Goal: Task Accomplishment & Management: Use online tool/utility

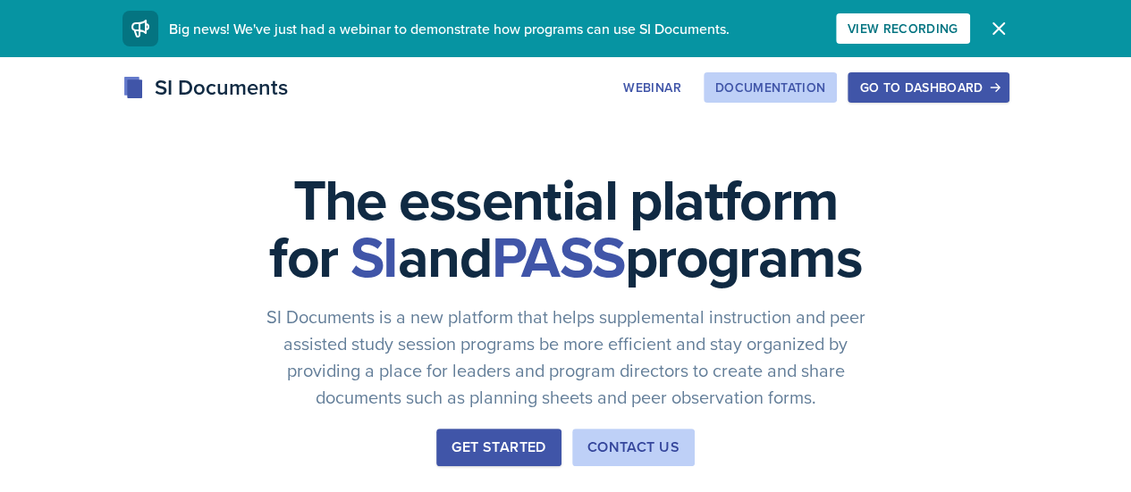
click at [826, 85] on div "Documentation" at bounding box center [770, 87] width 111 height 14
click at [997, 80] on div "Go to Dashboard" at bounding box center [928, 87] width 138 height 14
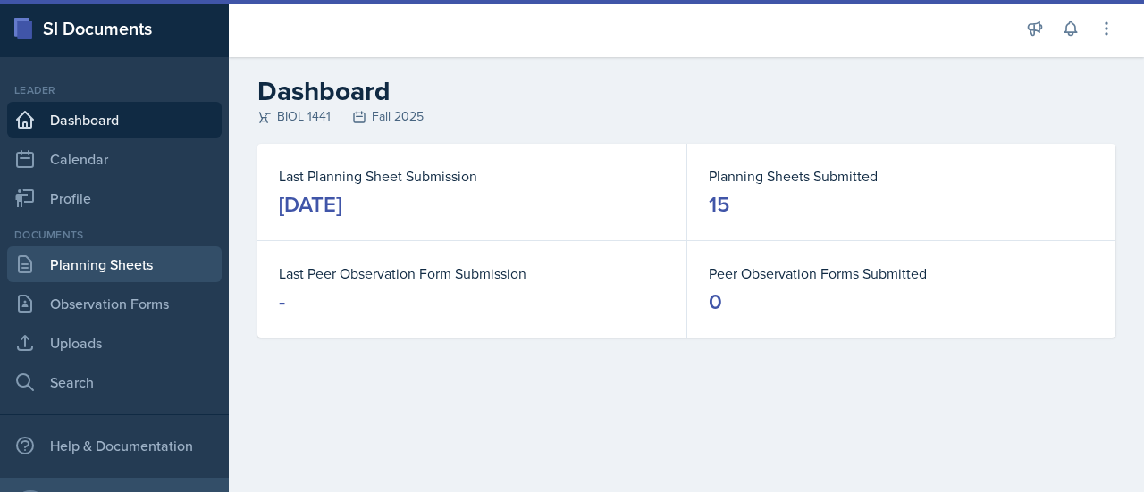
click at [138, 269] on link "Planning Sheets" at bounding box center [114, 265] width 215 height 36
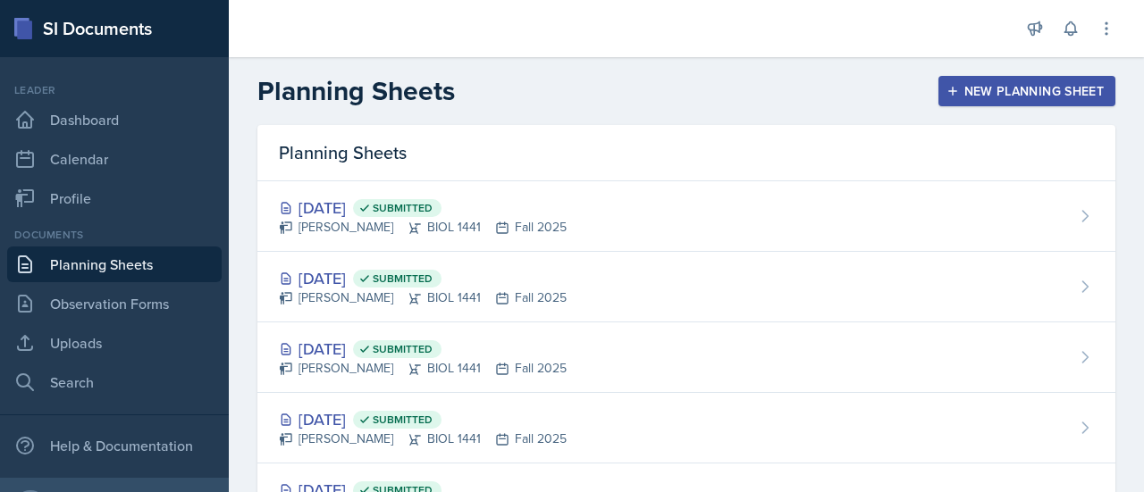
click at [1003, 105] on button "New Planning Sheet" at bounding box center [1026, 91] width 177 height 30
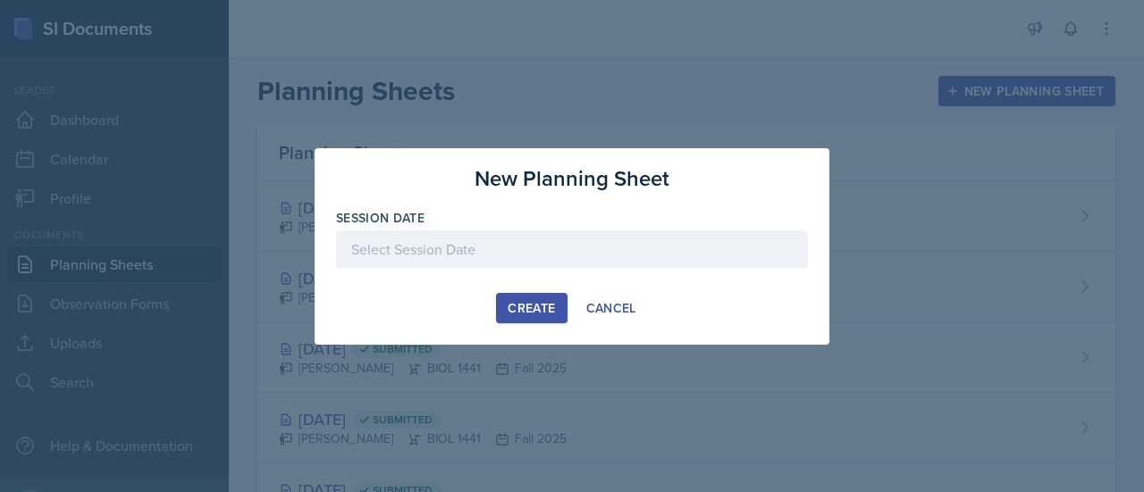
click at [484, 249] on div at bounding box center [572, 250] width 472 height 38
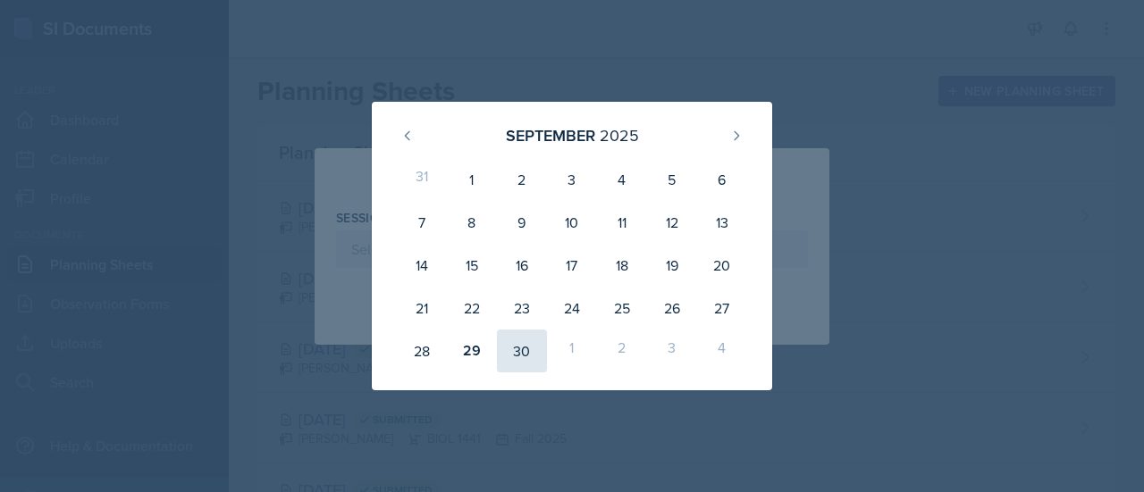
click at [515, 343] on div "30" at bounding box center [522, 351] width 50 height 43
type input "[DATE]"
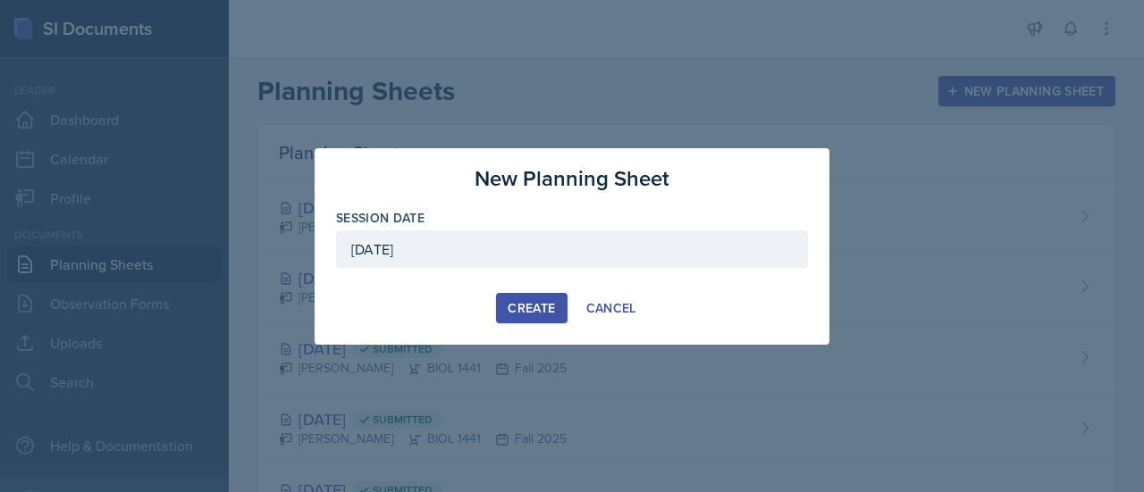
click at [531, 307] on div "Create" at bounding box center [531, 308] width 47 height 14
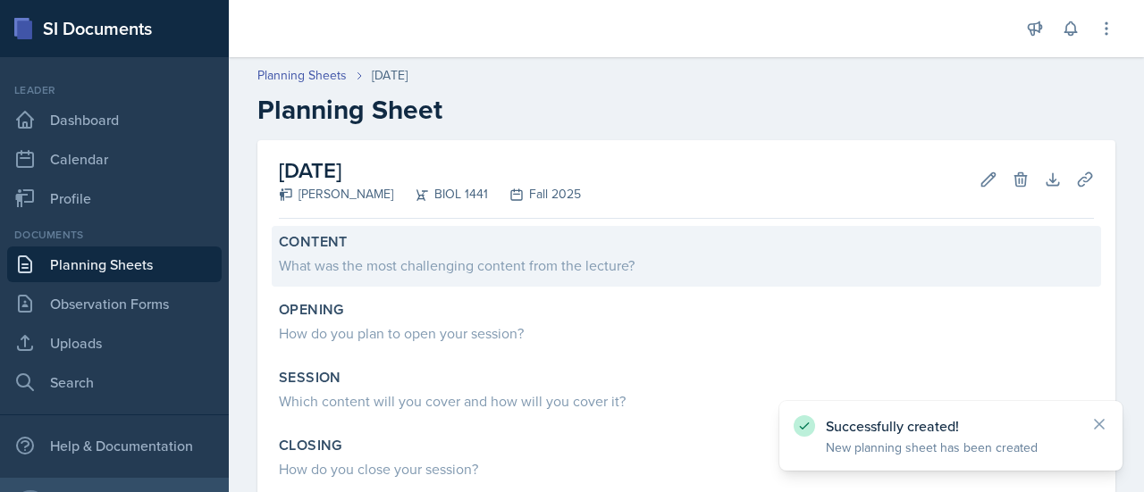
click at [599, 258] on div "What was the most challenging content from the lecture?" at bounding box center [686, 265] width 815 height 21
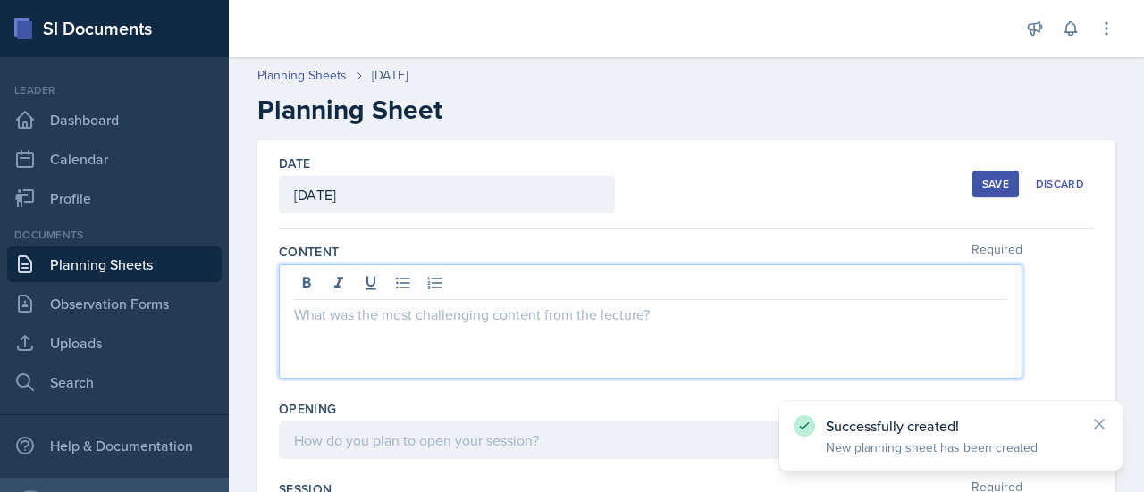
click at [400, 289] on div at bounding box center [651, 322] width 744 height 114
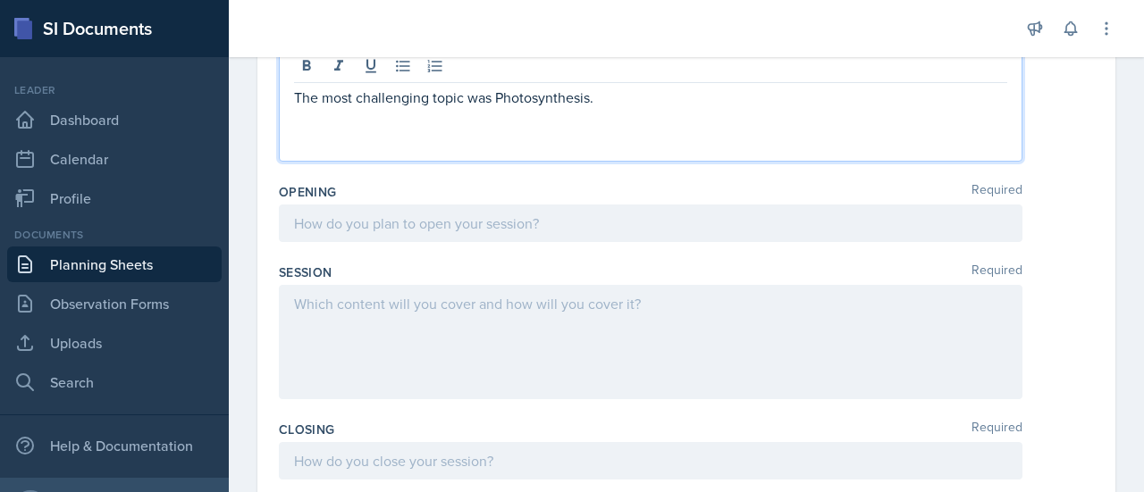
scroll to position [248, 0]
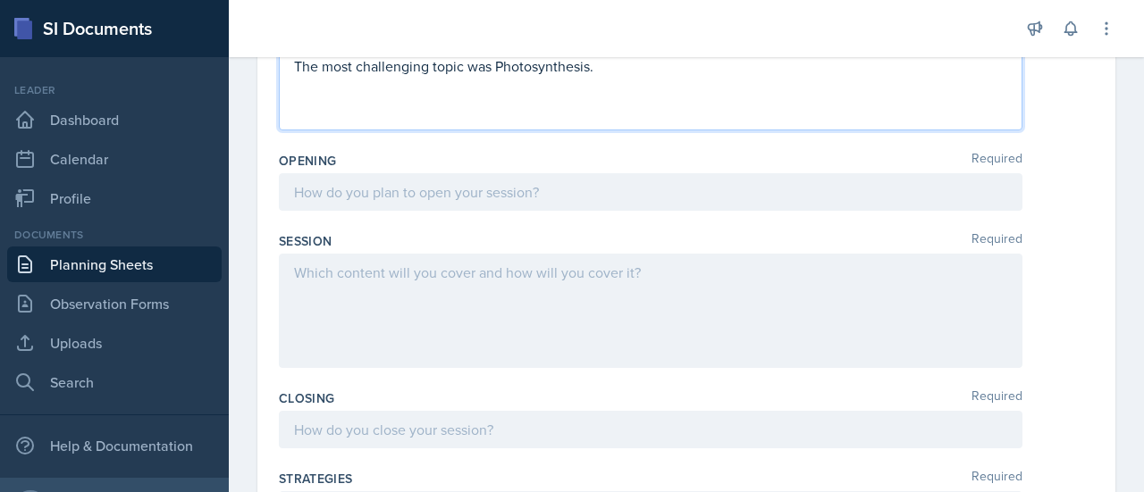
click at [392, 203] on p at bounding box center [650, 191] width 713 height 21
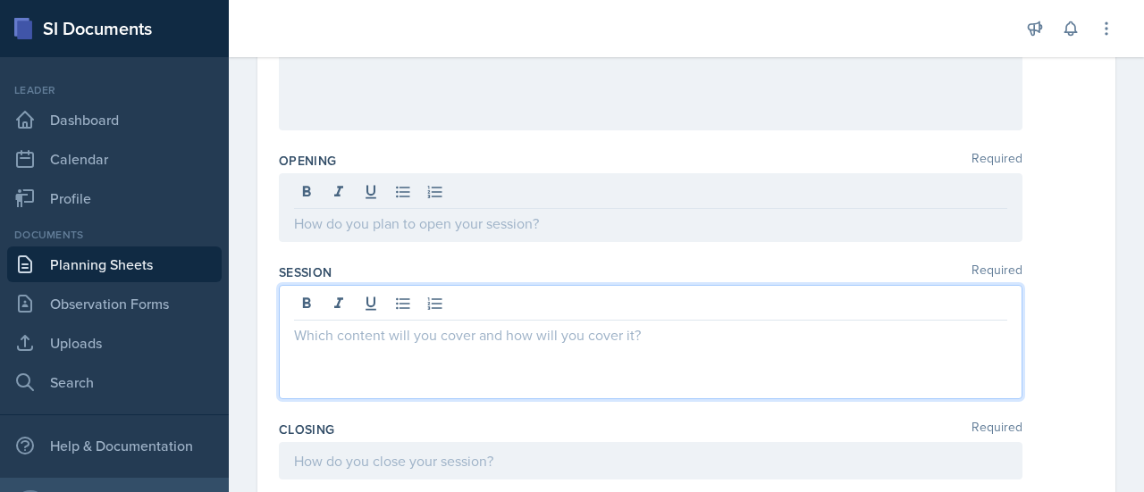
click at [374, 301] on div at bounding box center [651, 342] width 744 height 114
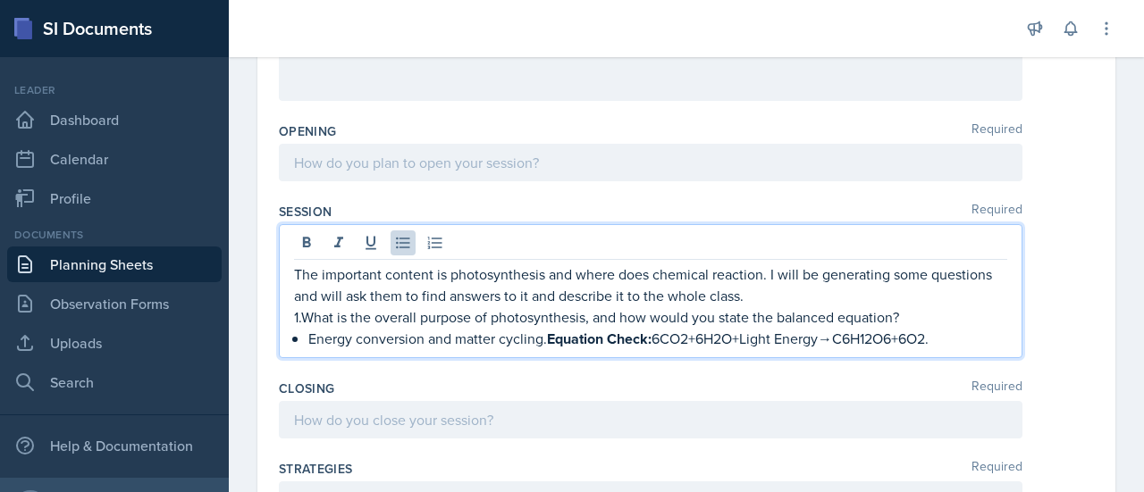
scroll to position [307, 0]
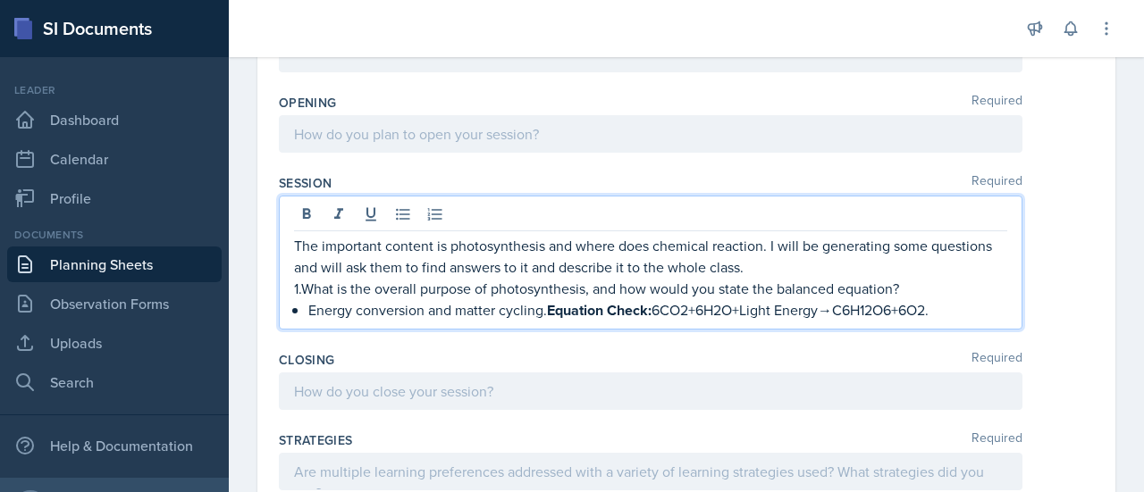
click at [302, 296] on p "1.What is the overall purpose of photosynthesis, and how would you state the ba…" at bounding box center [650, 288] width 713 height 21
click at [445, 202] on button at bounding box center [435, 214] width 25 height 25
click at [962, 307] on p "Energy conversion and matter cycling. Equation Check: 6CO2​+6H2​O+Light Energy→…" at bounding box center [657, 310] width 699 height 22
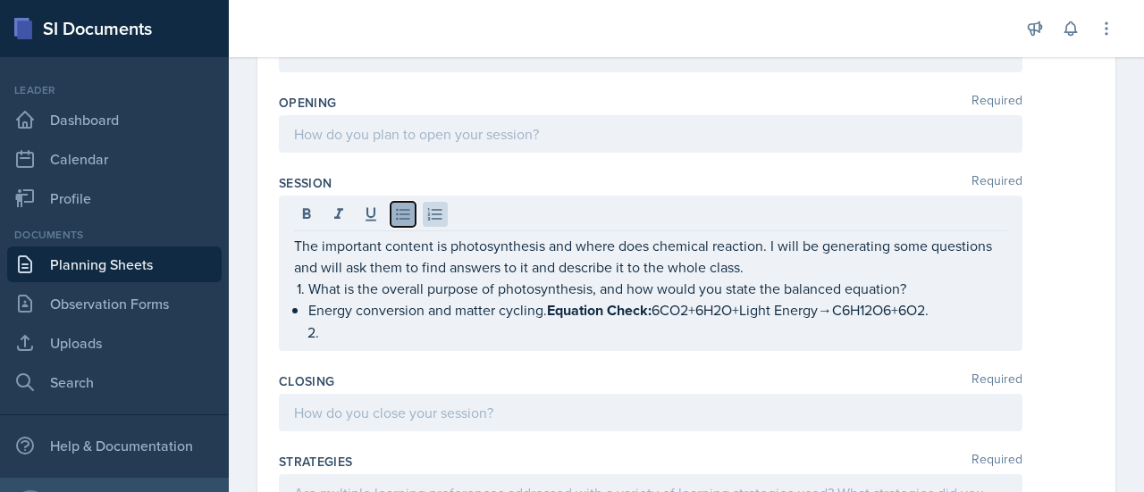
click at [403, 217] on icon at bounding box center [402, 215] width 13 height 12
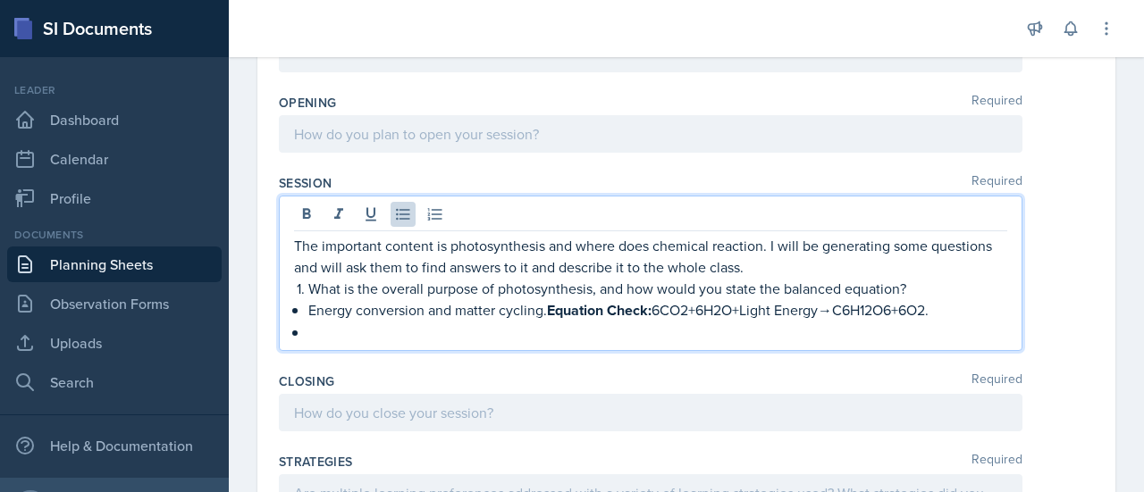
click at [308, 303] on li "Energy conversion and matter cycling. Equation Check: 6CO2​+6H2​O+Light Energy→…" at bounding box center [657, 310] width 699 height 22
click at [308, 333] on p at bounding box center [657, 332] width 699 height 21
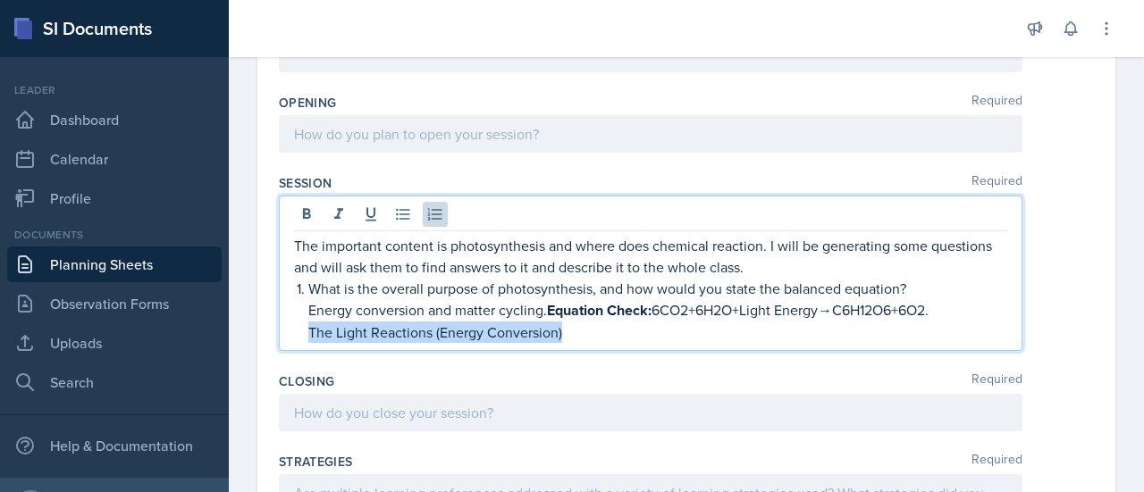
drag, startPoint x: 571, startPoint y: 333, endPoint x: 276, endPoint y: 337, distance: 295.0
click at [276, 337] on div "Date [DATE] [DATE] 31 1 2 3 4 5 6 7 8 9 10 11 12 13 14 15 16 17 18 19 20 21 22 …" at bounding box center [686, 407] width 858 height 1147
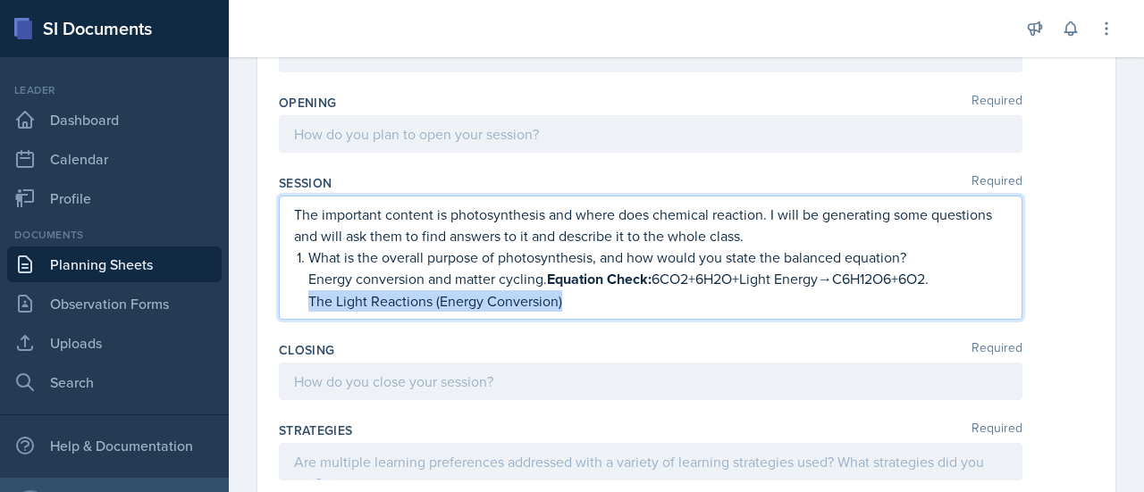
scroll to position [275, 0]
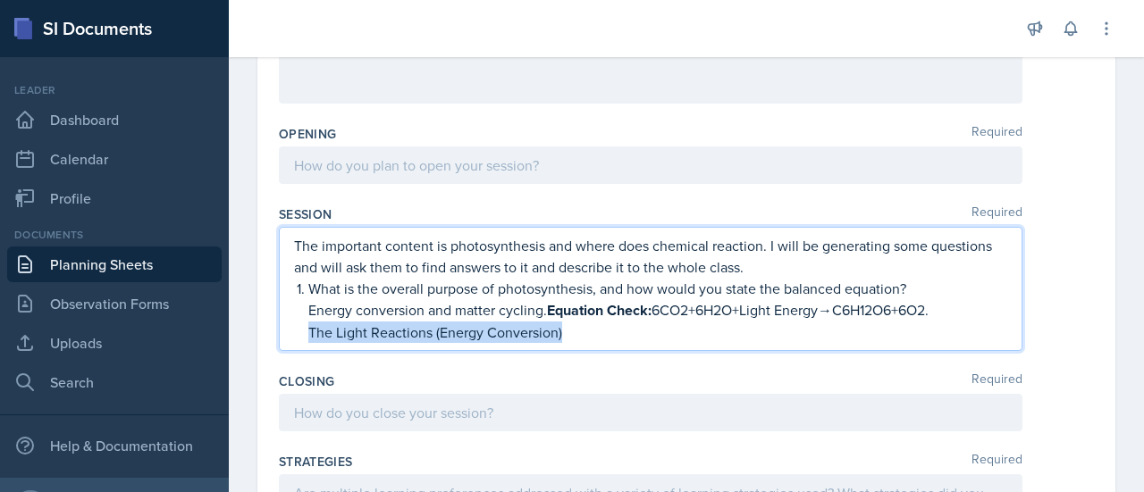
click at [569, 337] on p "The Light Reactions (Energy Conversion)" at bounding box center [657, 332] width 699 height 21
drag, startPoint x: 569, startPoint y: 337, endPoint x: 309, endPoint y: 335, distance: 260.1
click at [309, 335] on p "The Light Reactions (Energy Conversion)" at bounding box center [657, 332] width 699 height 21
click at [609, 339] on p "The Light Reactions (Energy Conversion)" at bounding box center [657, 332] width 699 height 21
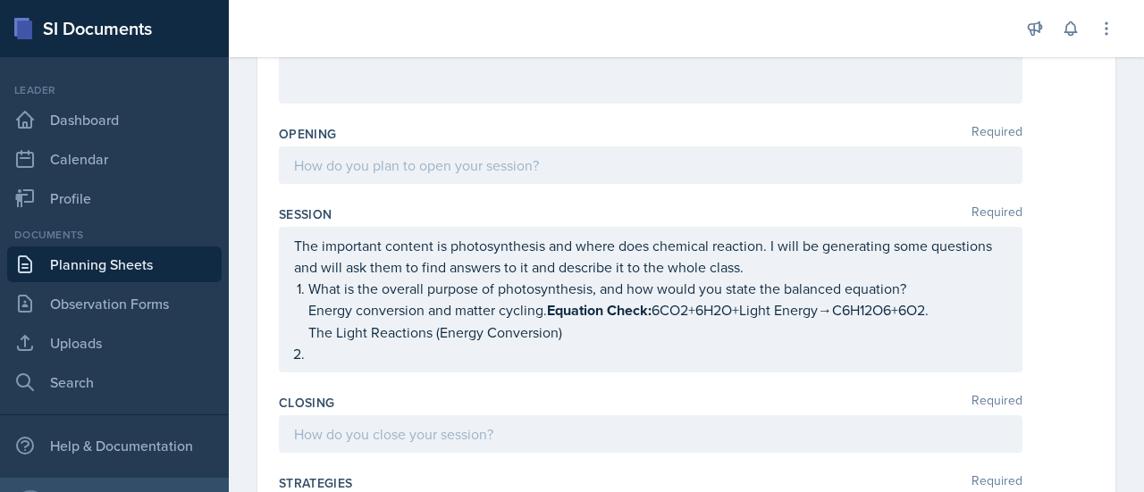
scroll to position [307, 0]
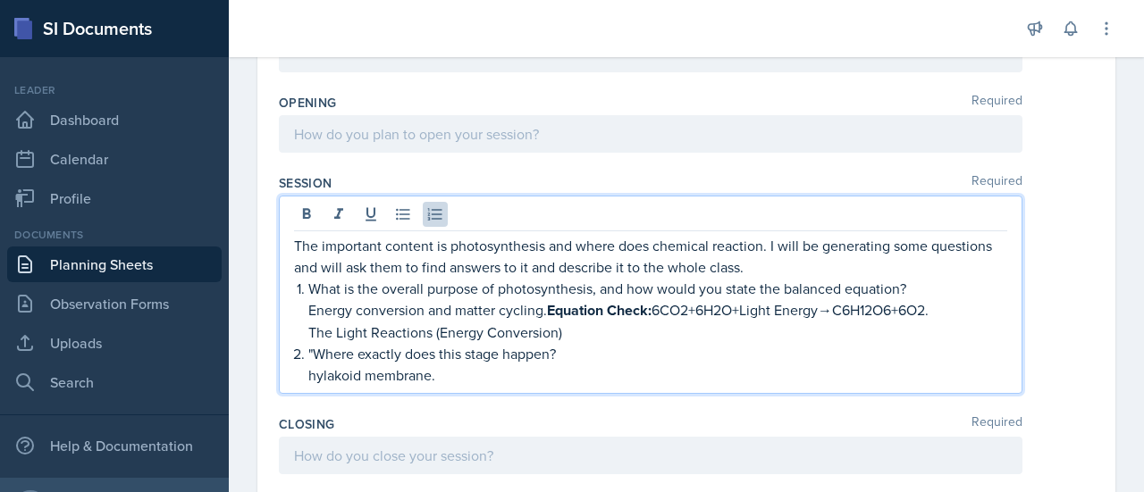
click at [311, 371] on p "hylakoid membrane." at bounding box center [657, 375] width 699 height 21
click at [471, 373] on p "Thylakoid membrane." at bounding box center [657, 375] width 699 height 21
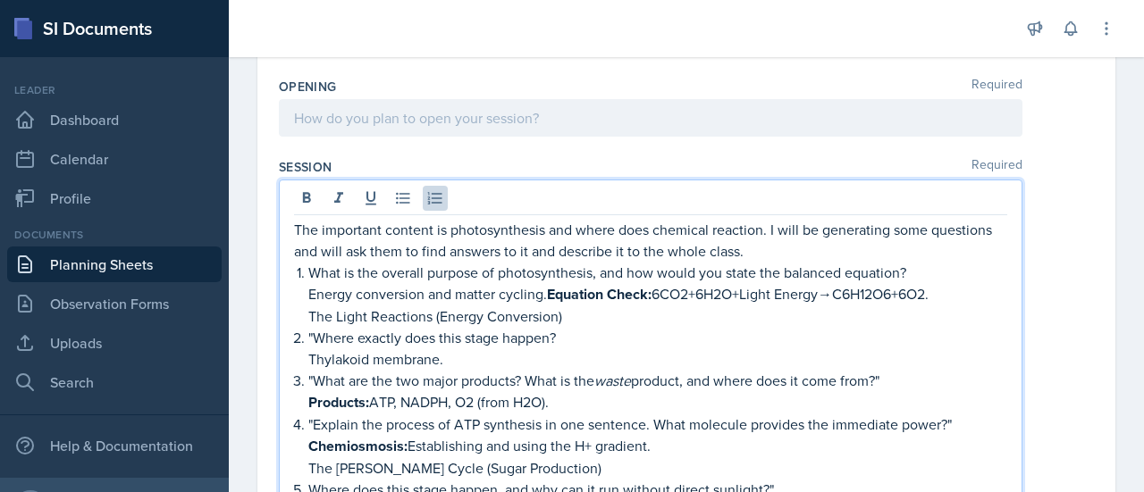
scroll to position [307, 0]
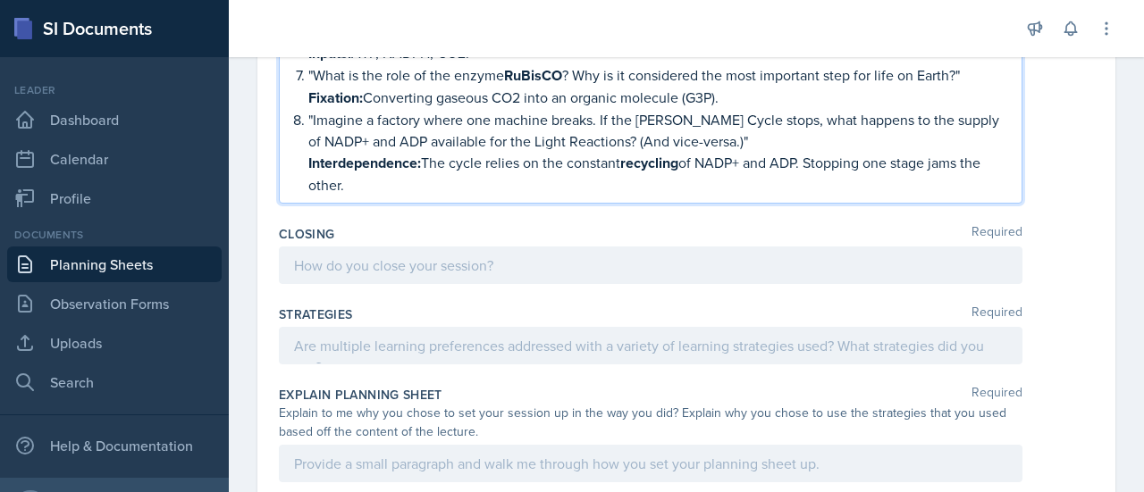
drag, startPoint x: 295, startPoint y: 283, endPoint x: 635, endPoint y: 385, distance: 354.6
click at [635, 385] on div "Content Required The most challenging topic was Photosynthesis. Opening Require…" at bounding box center [686, 118] width 815 height 1429
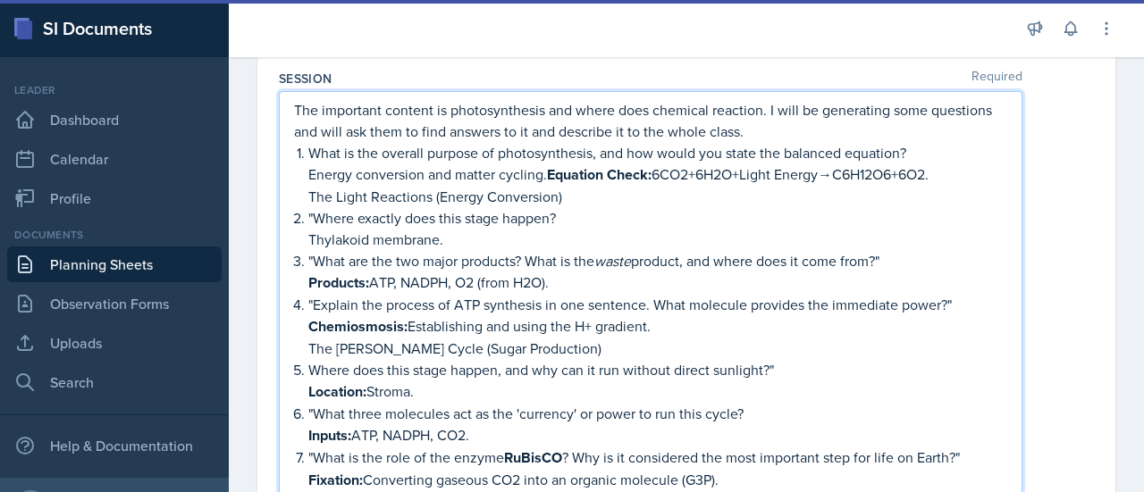
scroll to position [295, 0]
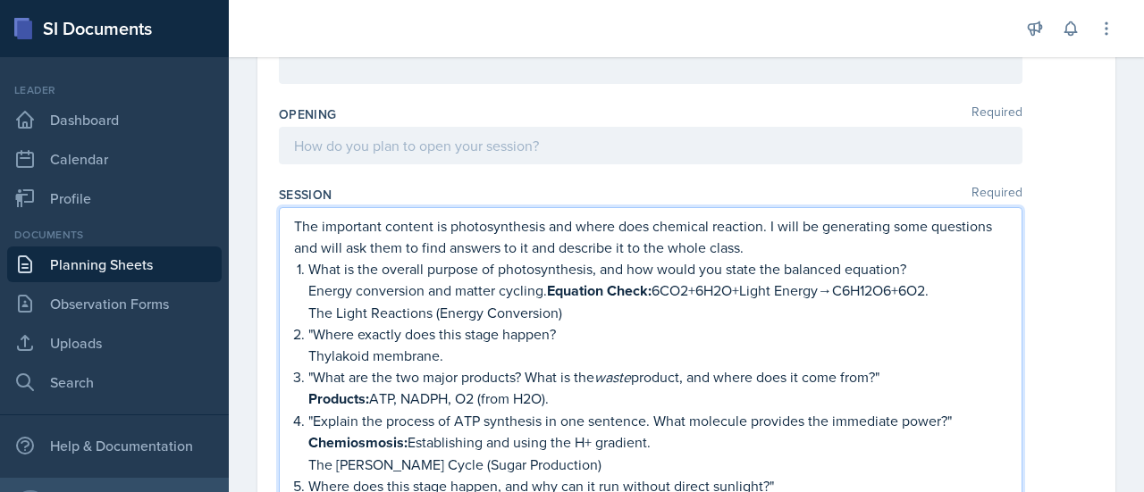
click at [631, 328] on p ""Where exactly does this stage happen?" at bounding box center [657, 334] width 699 height 21
drag, startPoint x: 547, startPoint y: 289, endPoint x: 660, endPoint y: 292, distance: 112.7
click at [660, 292] on p "Energy conversion and matter cycling. Equation Check: 6CO2​+6H2​O+Light Energy→…" at bounding box center [657, 291] width 699 height 22
click at [656, 310] on p "The Light Reactions (Energy Conversion)" at bounding box center [657, 312] width 699 height 21
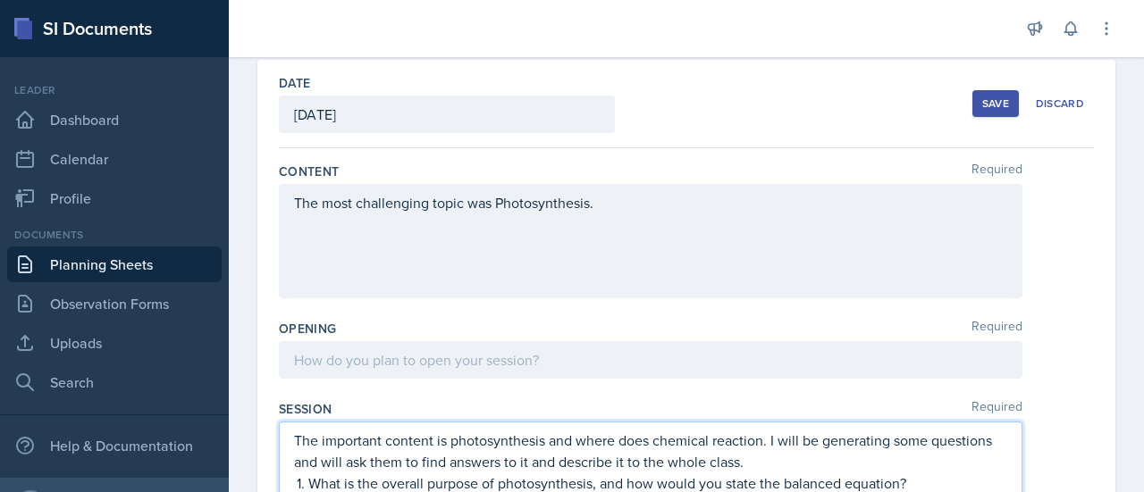
scroll to position [165, 0]
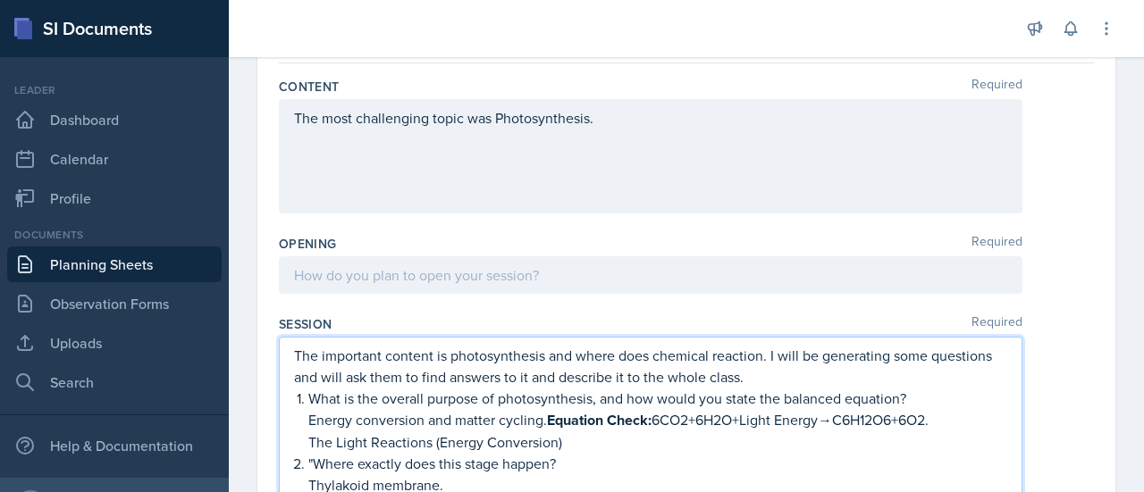
drag, startPoint x: 384, startPoint y: 215, endPoint x: 286, endPoint y: 407, distance: 215.1
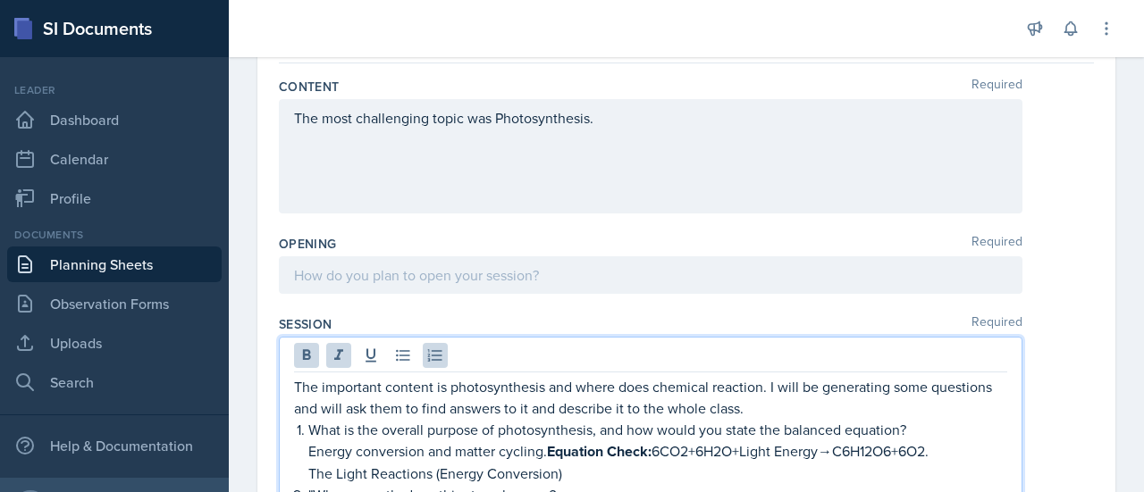
scroll to position [197, 0]
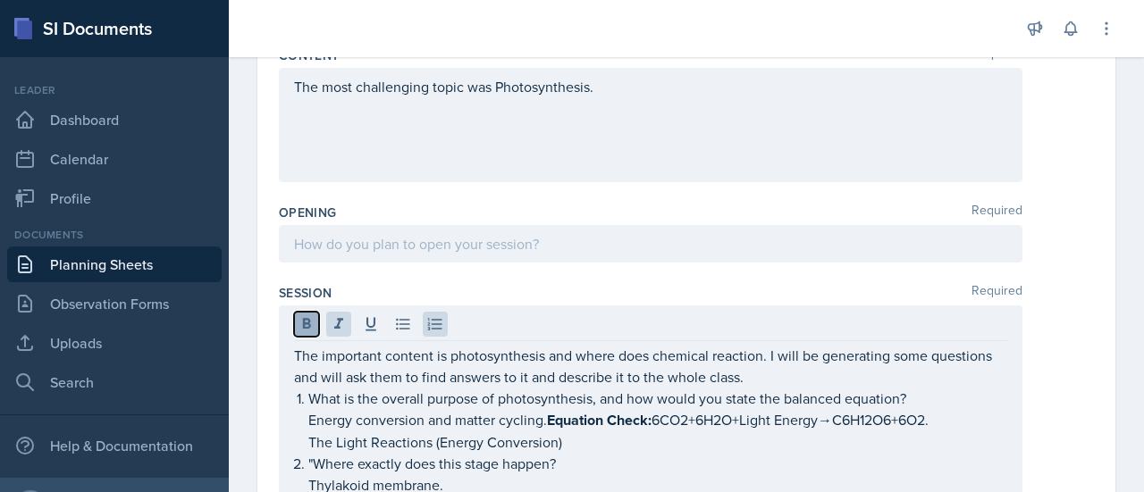
click at [309, 328] on icon at bounding box center [307, 324] width 18 height 18
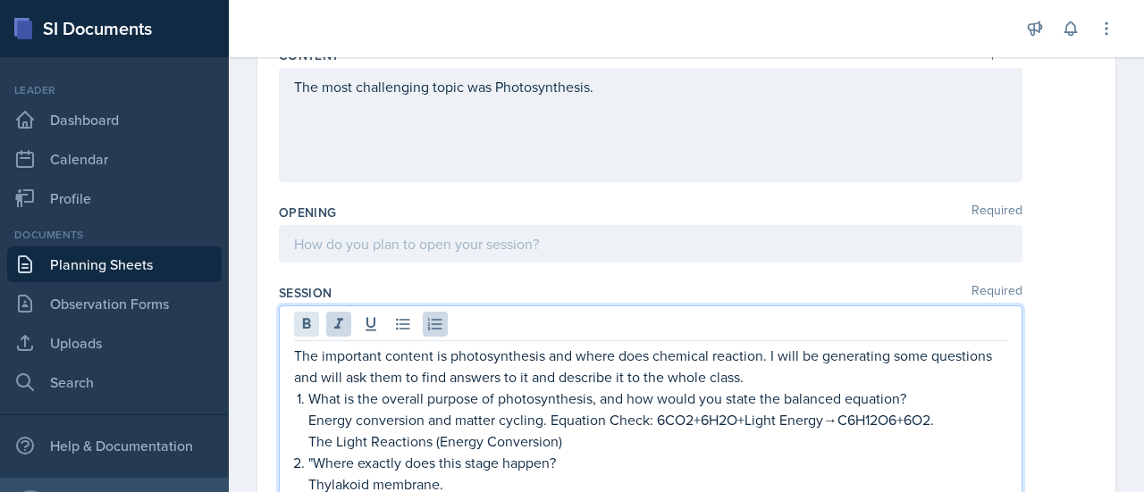
scroll to position [523, 0]
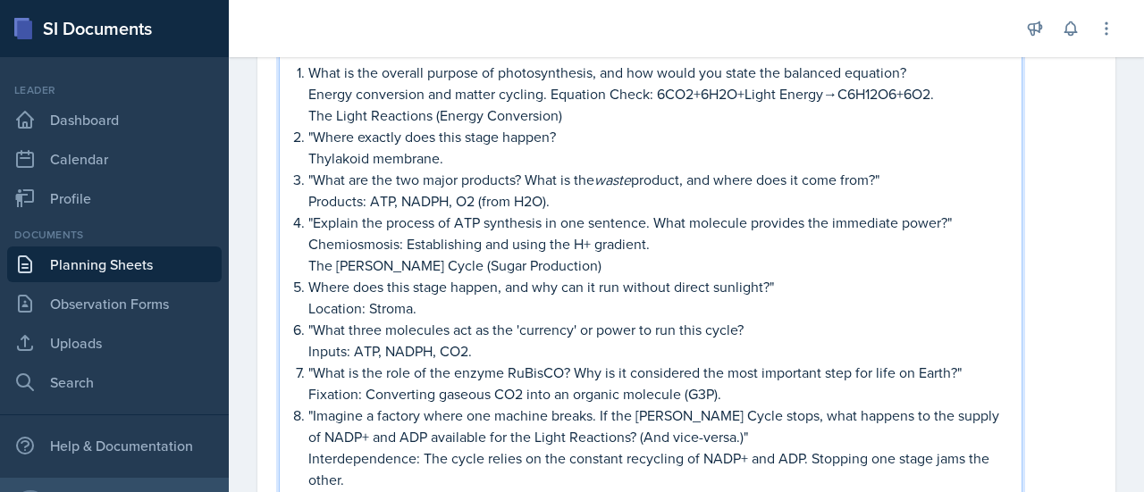
click at [874, 276] on p "Where does this stage happen, and why can it run without direct sunlight?"" at bounding box center [657, 286] width 699 height 21
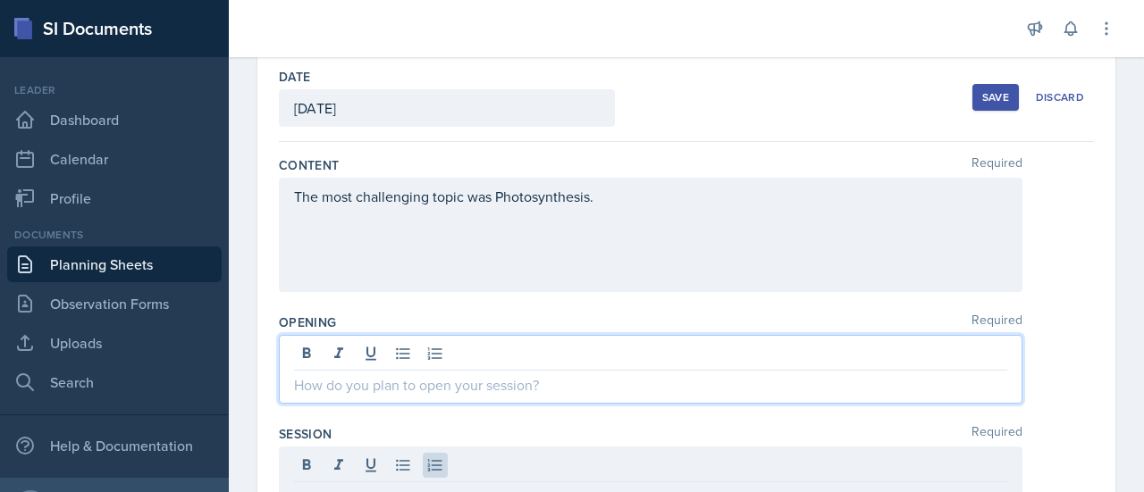
scroll to position [118, 0]
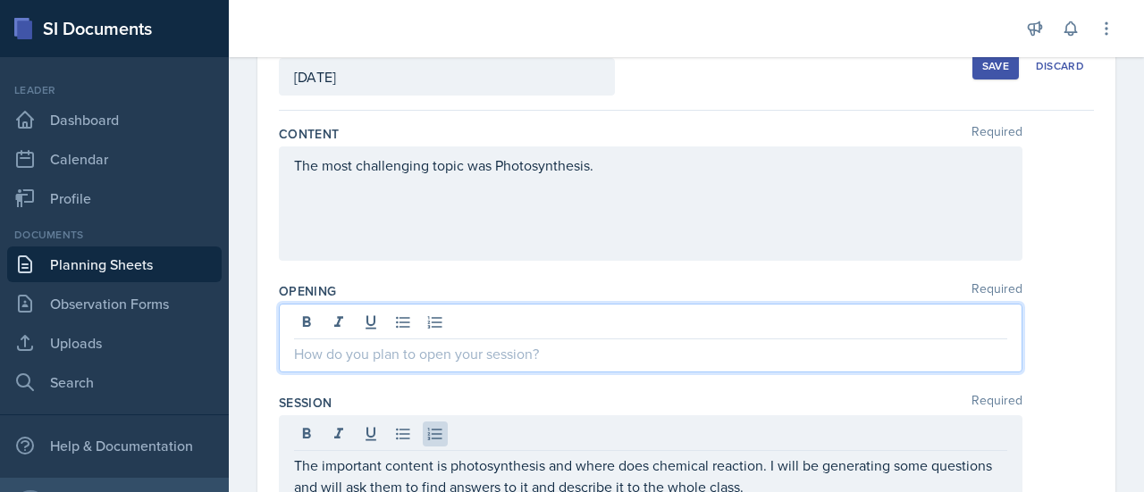
click at [479, 346] on p at bounding box center [650, 353] width 713 height 21
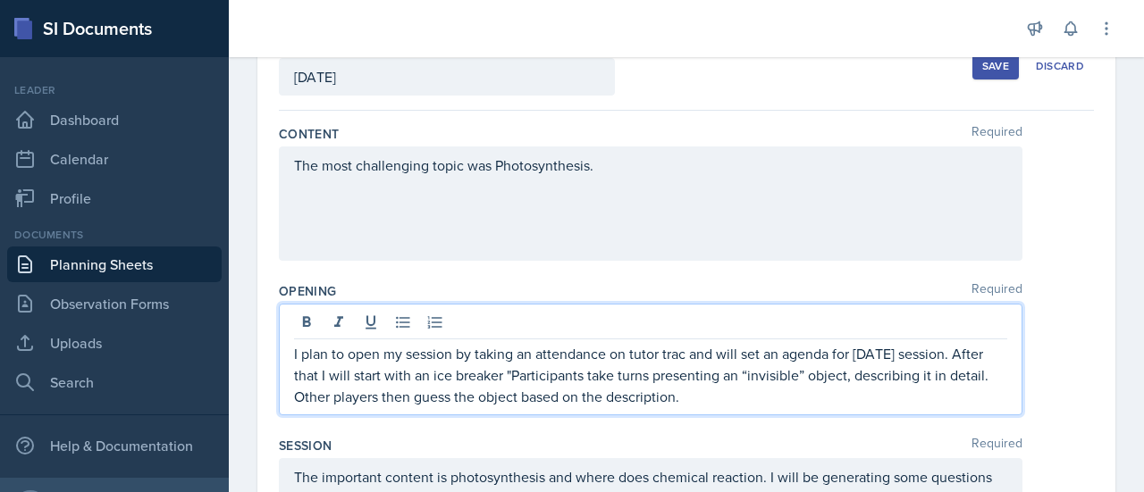
click at [587, 373] on p "I plan to open my session by taking an attendance on tutor trac and will set an…" at bounding box center [650, 375] width 713 height 64
click at [423, 396] on p "I plan to open my session by taking an attendance on tutor trac and will set an…" at bounding box center [650, 375] width 713 height 64
click at [772, 401] on p "I plan to open my session by taking an attendance on tutor trac and will set an…" at bounding box center [650, 375] width 713 height 64
click at [517, 378] on p "I plan to open my session by taking an attendance on tutor trac and will set an…" at bounding box center [650, 375] width 713 height 64
click at [759, 391] on p "I plan to open my session by taking an attendance on tutor trac and will set an…" at bounding box center [650, 375] width 713 height 64
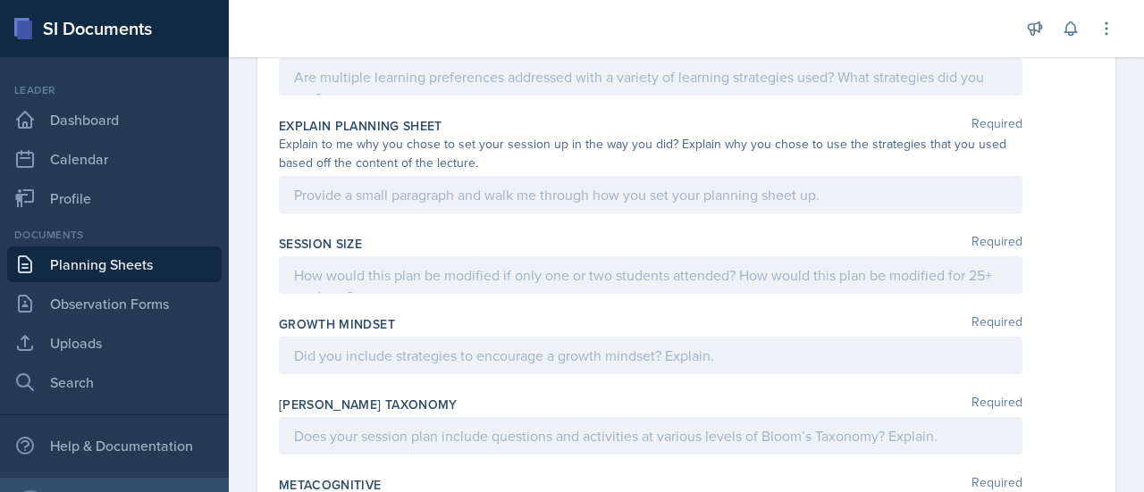
scroll to position [949, 0]
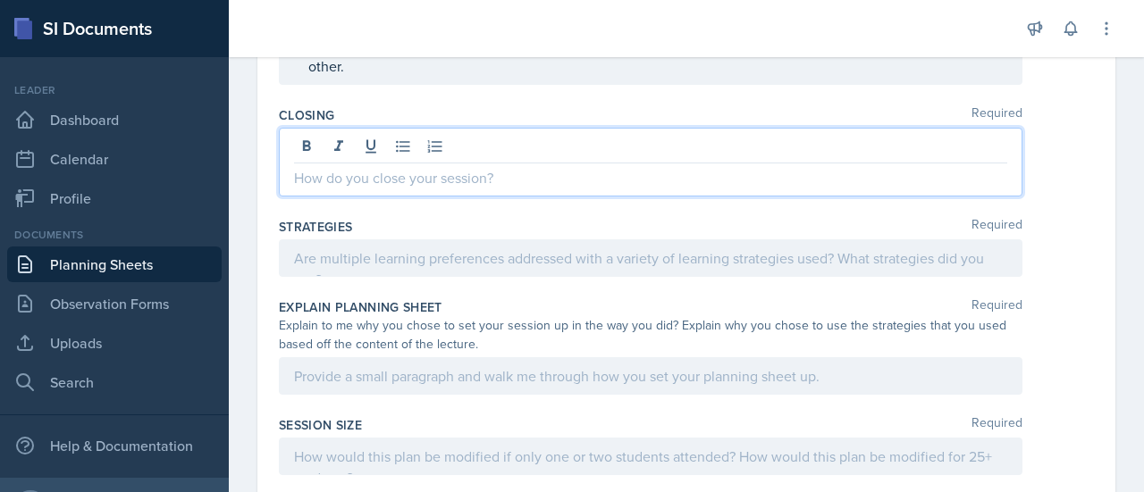
click at [444, 172] on p at bounding box center [650, 177] width 713 height 21
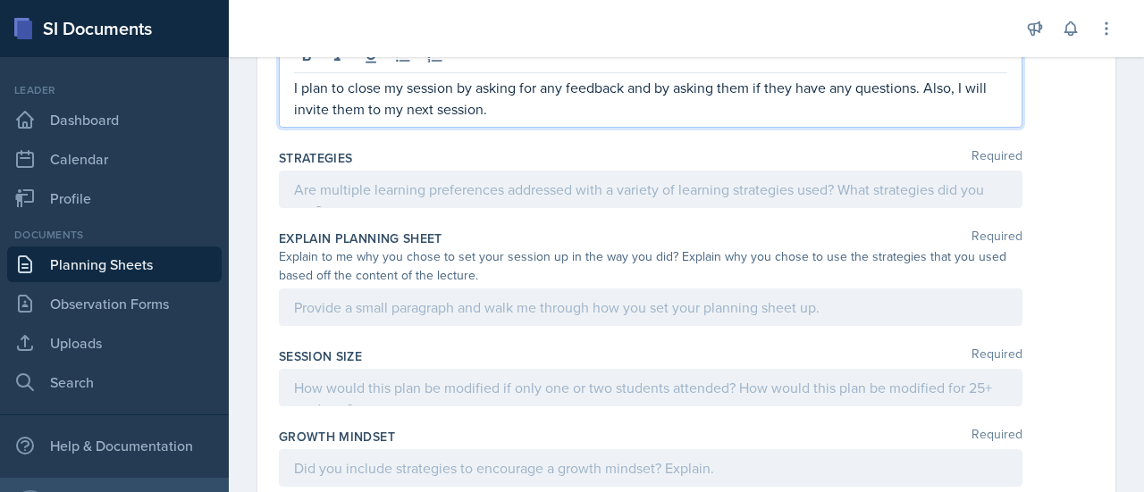
scroll to position [1042, 0]
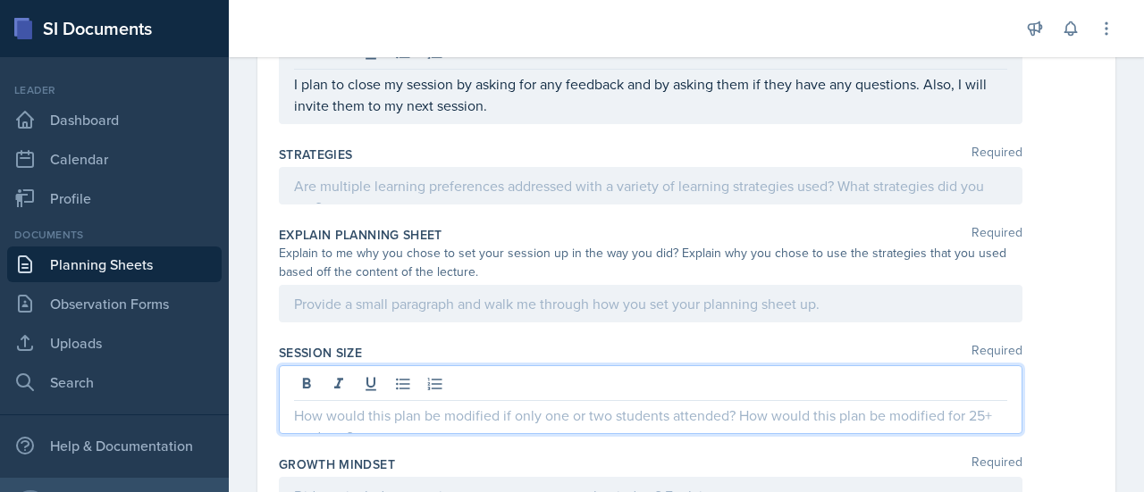
click at [424, 373] on div at bounding box center [651, 400] width 744 height 69
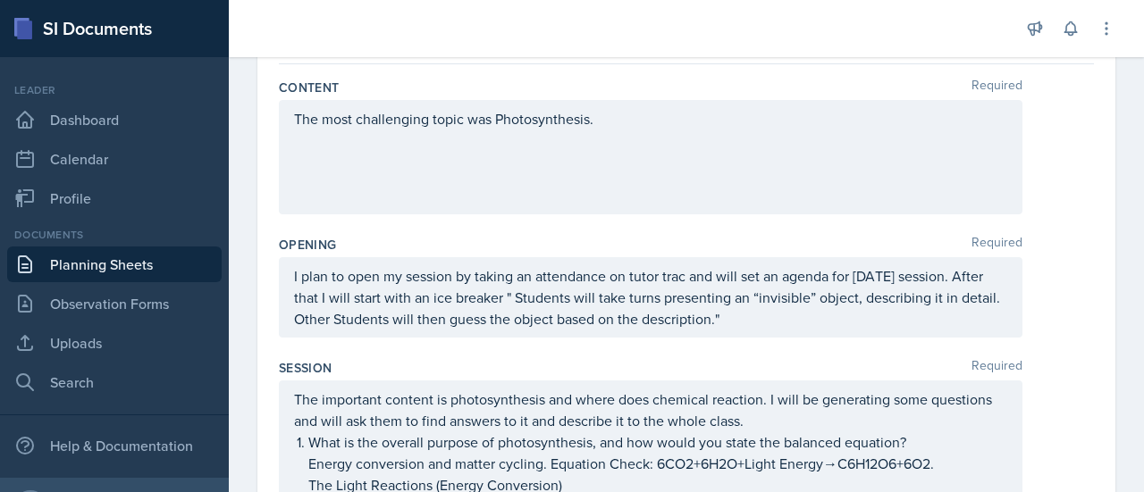
scroll to position [0, 0]
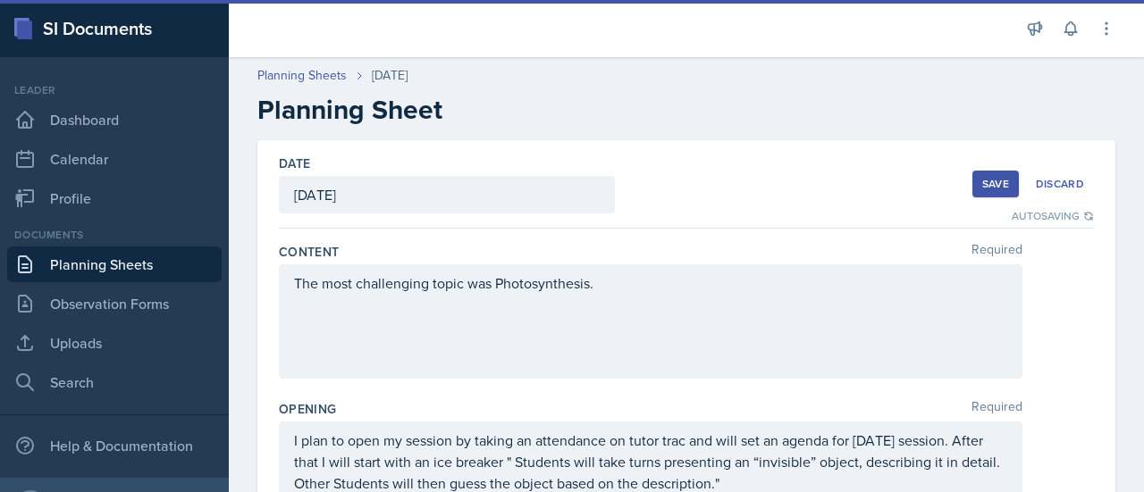
click at [982, 189] on div "Save" at bounding box center [995, 184] width 27 height 14
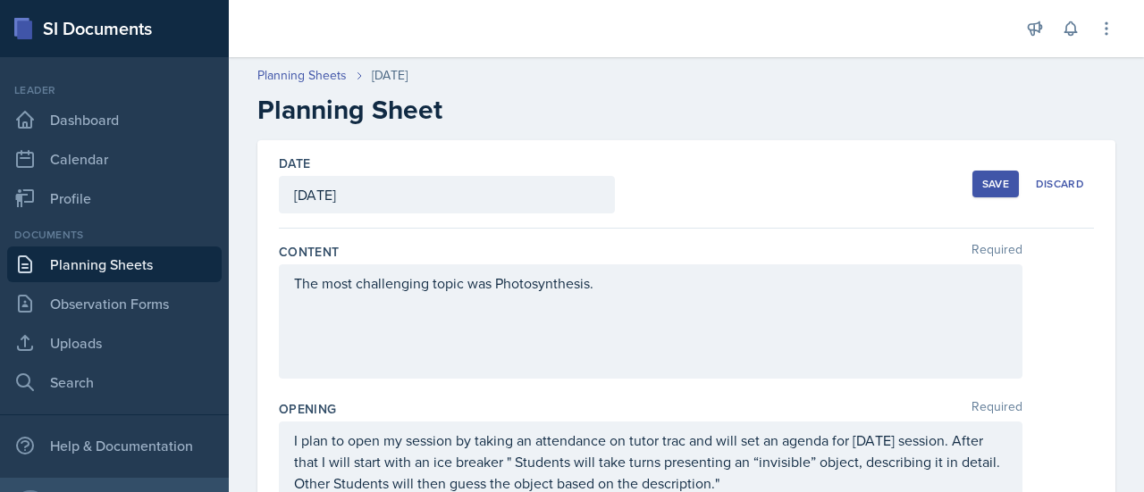
click at [987, 180] on div "Save" at bounding box center [995, 184] width 27 height 14
